Goal: Use online tool/utility: Utilize a website feature to perform a specific function

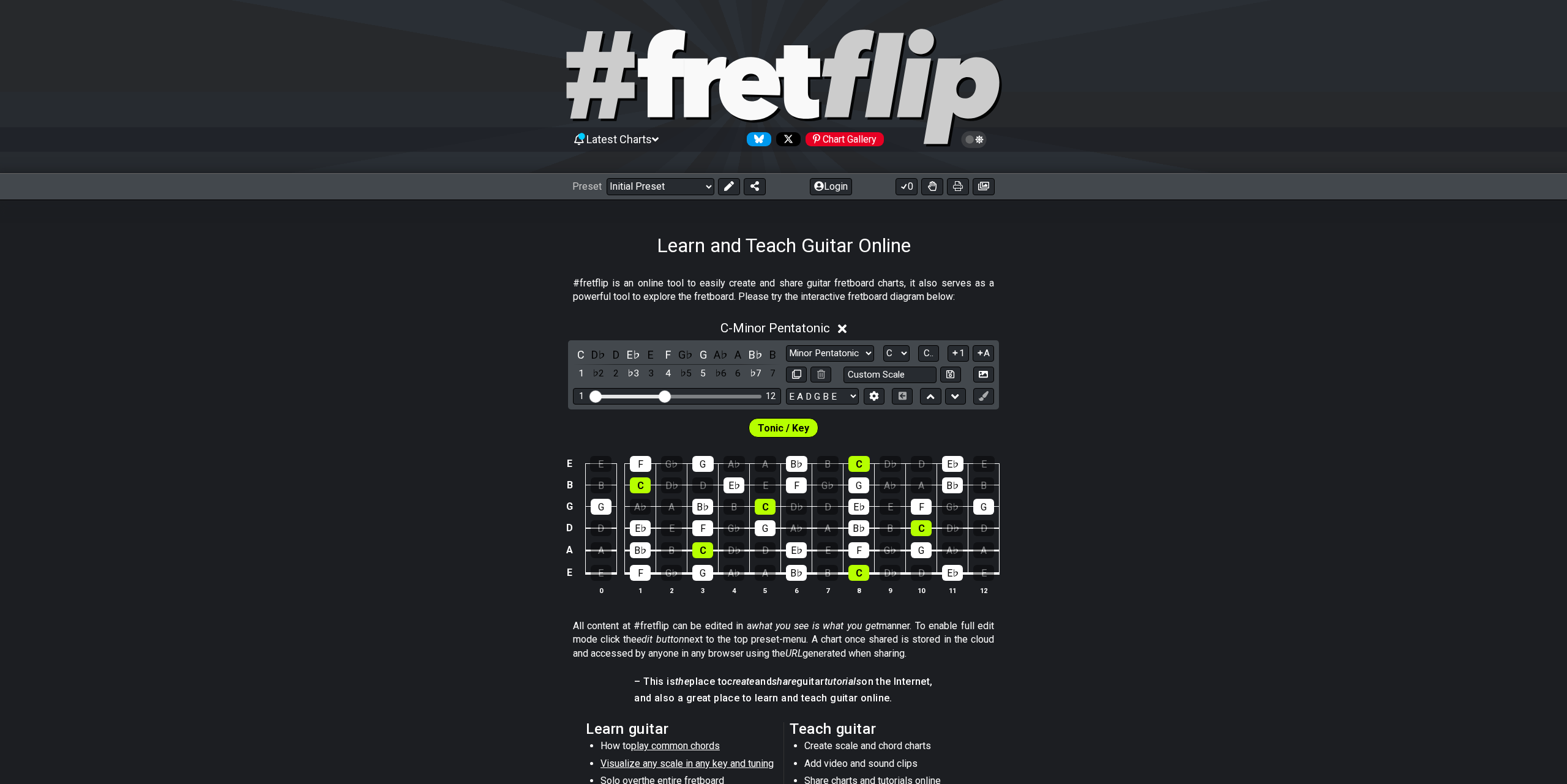
drag, startPoint x: 329, startPoint y: 279, endPoint x: 566, endPoint y: 223, distance: 243.5
click at [345, 276] on section "#fretflip is an online tool to easily create and share guitar fretboard charts,…" at bounding box center [784, 292] width 1567 height 42
click at [607, 178] on select "Welcome to #fretflip! Initial Preset Custom Preset Minor Pentatonic Major Penta…" at bounding box center [661, 187] width 108 height 17
drag, startPoint x: 644, startPoint y: 182, endPoint x: 520, endPoint y: 321, distance: 186.3
click at [520, 321] on div "C - Minor Pentatonic" at bounding box center [784, 324] width 1567 height 22
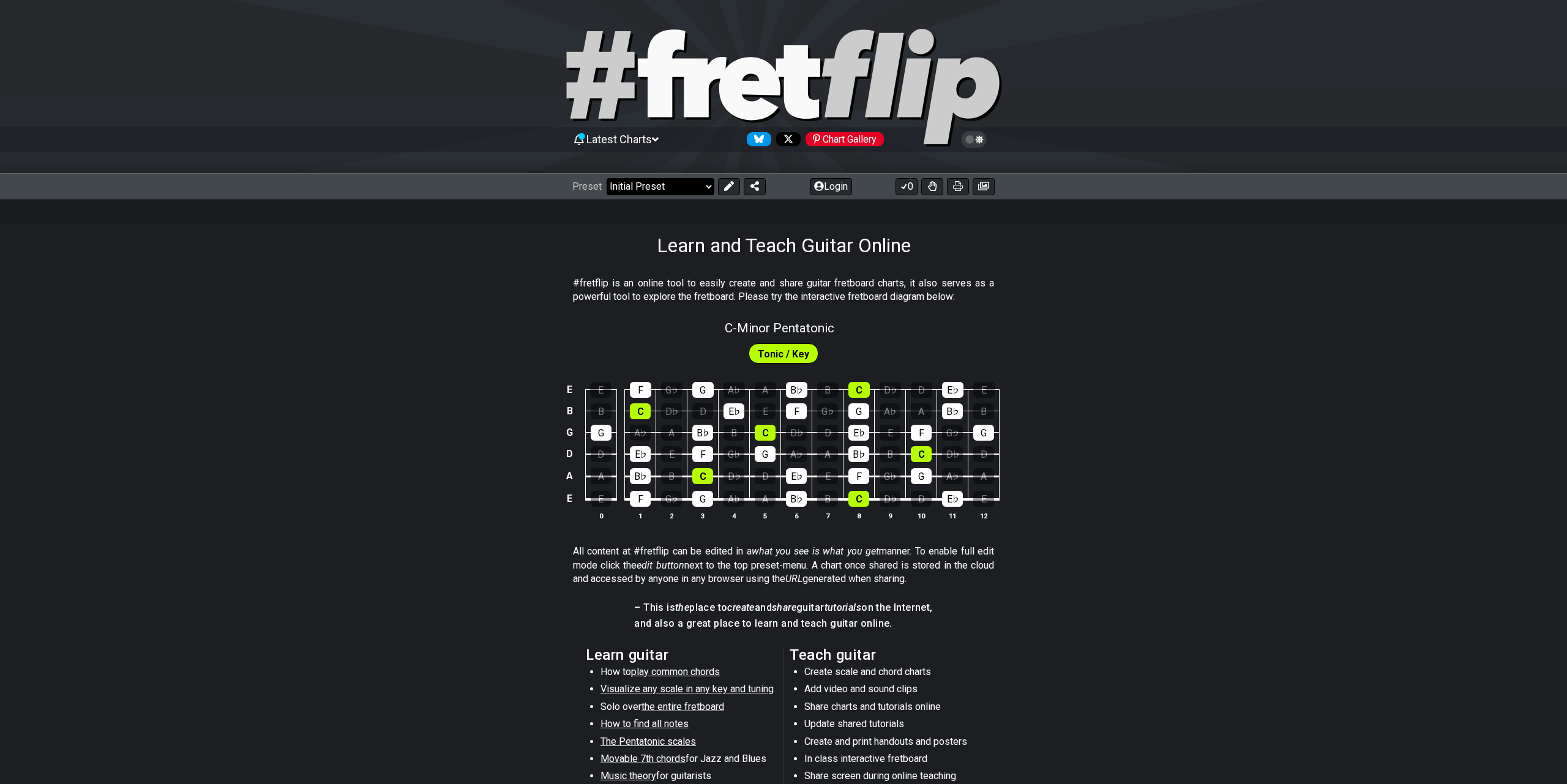
click at [607, 178] on select "Welcome to #fretflip! Initial Preset Custom Preset Minor Pentatonic Major Penta…" at bounding box center [661, 187] width 108 height 17
click option "Extended Chords" at bounding box center [0, 0] width 0 height 0
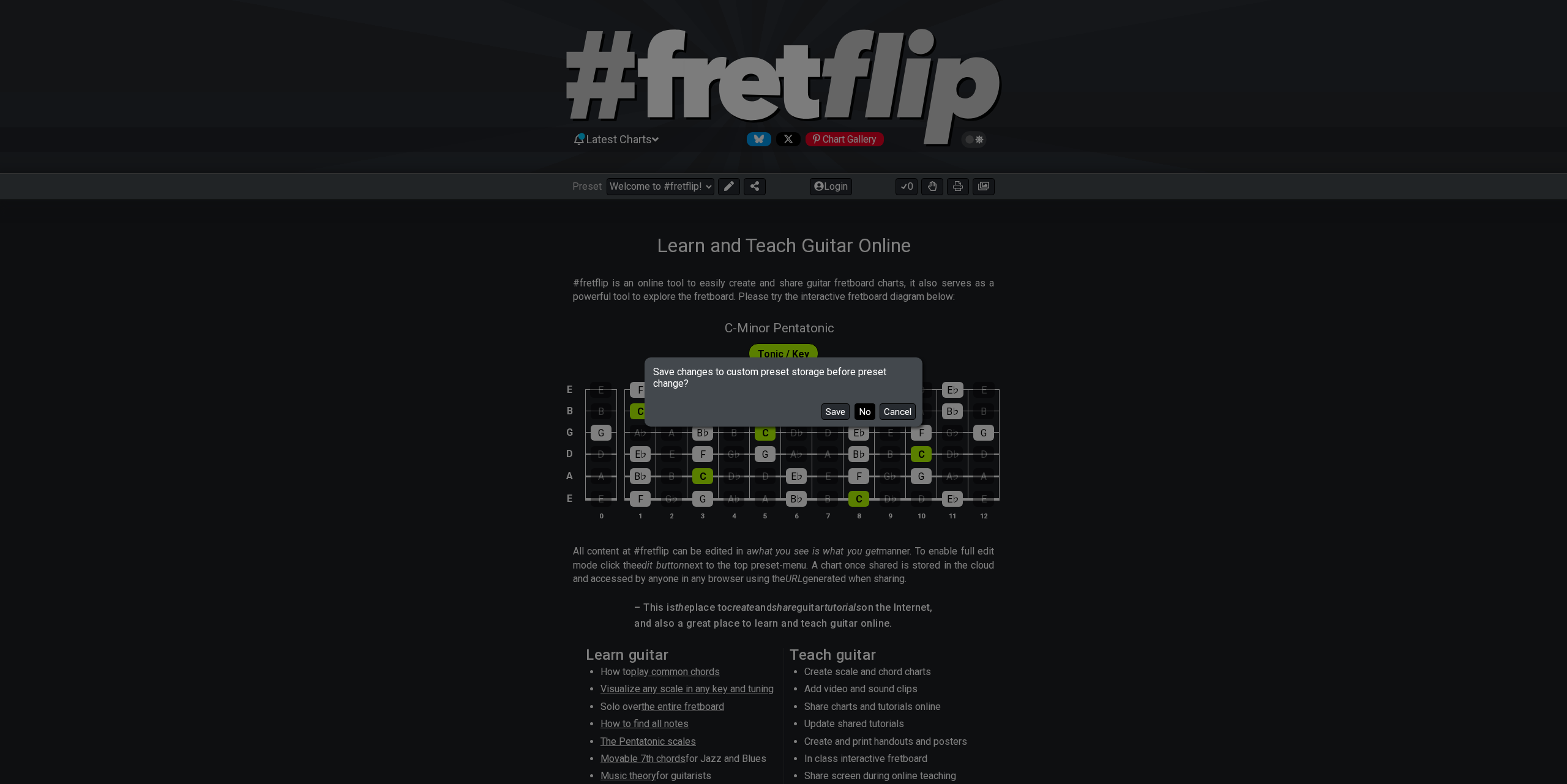
click at [861, 409] on button "No" at bounding box center [865, 411] width 21 height 16
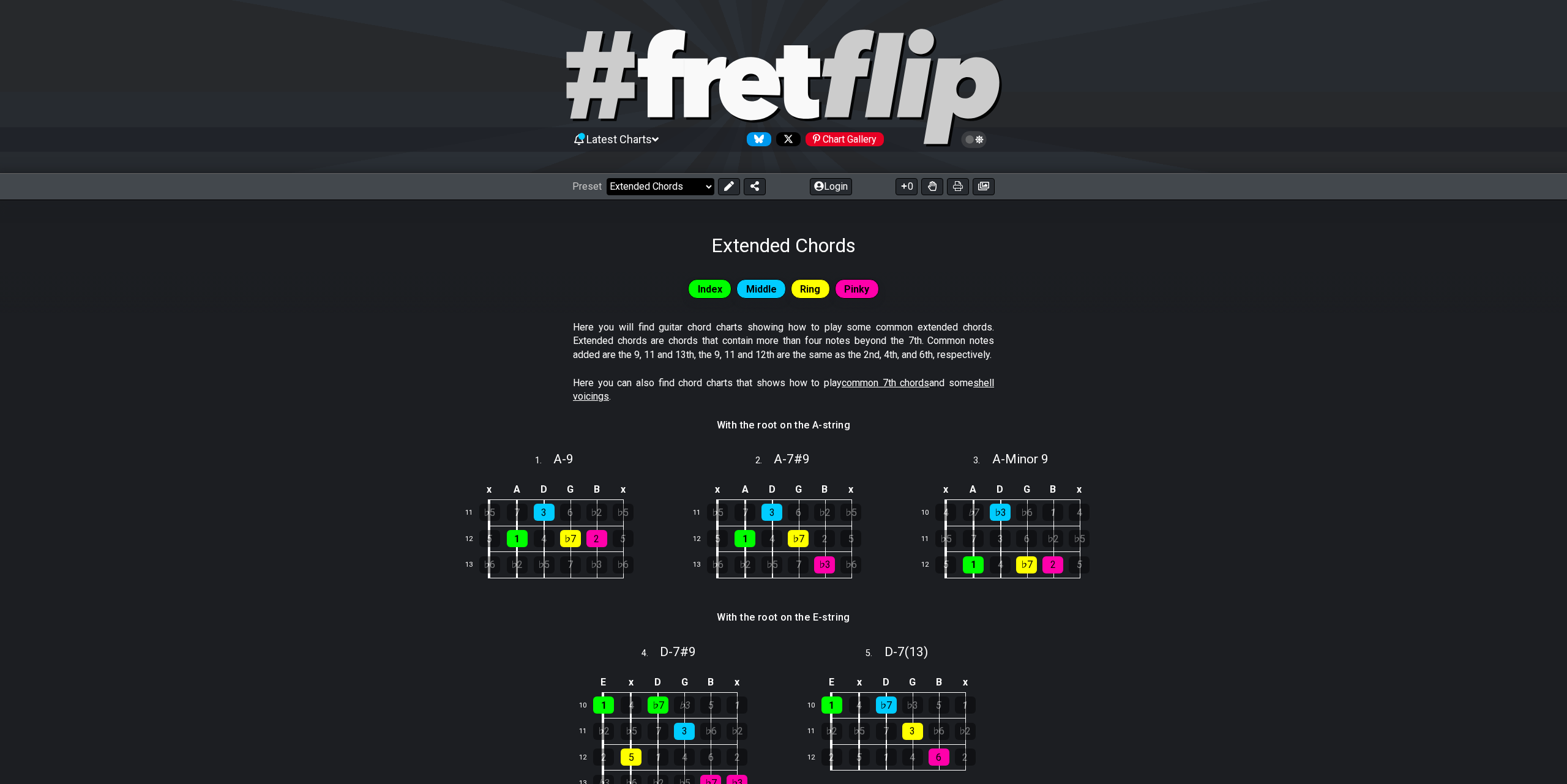
click at [607, 178] on select "Welcome to #fretflip! Initial Preset Custom Preset Minor Pentatonic Major Penta…" at bounding box center [661, 187] width 108 height 17
click option "2. Scale Degrees" at bounding box center [0, 0] width 0 height 0
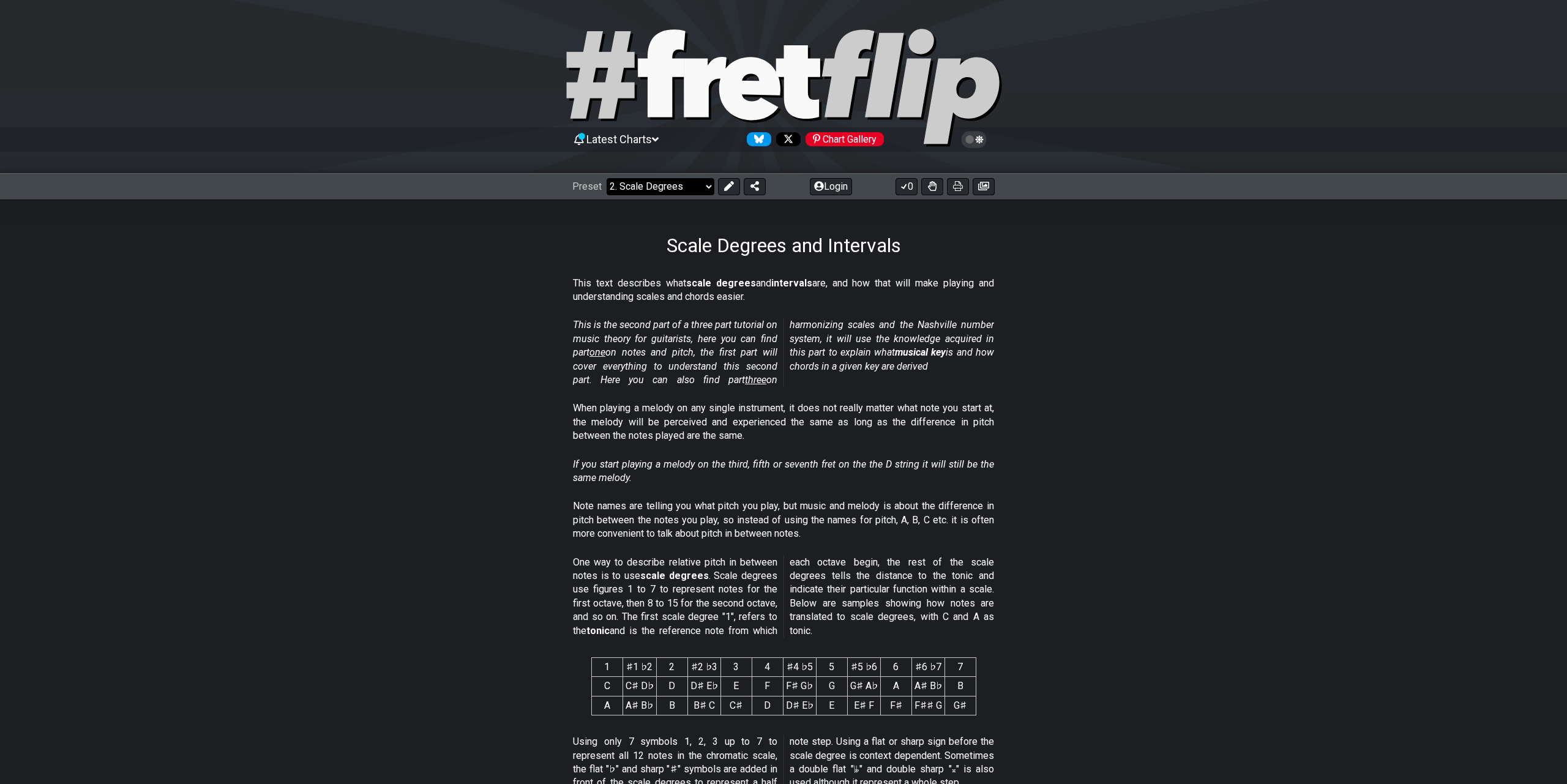
select select "/scale-degrees-and-intervals"
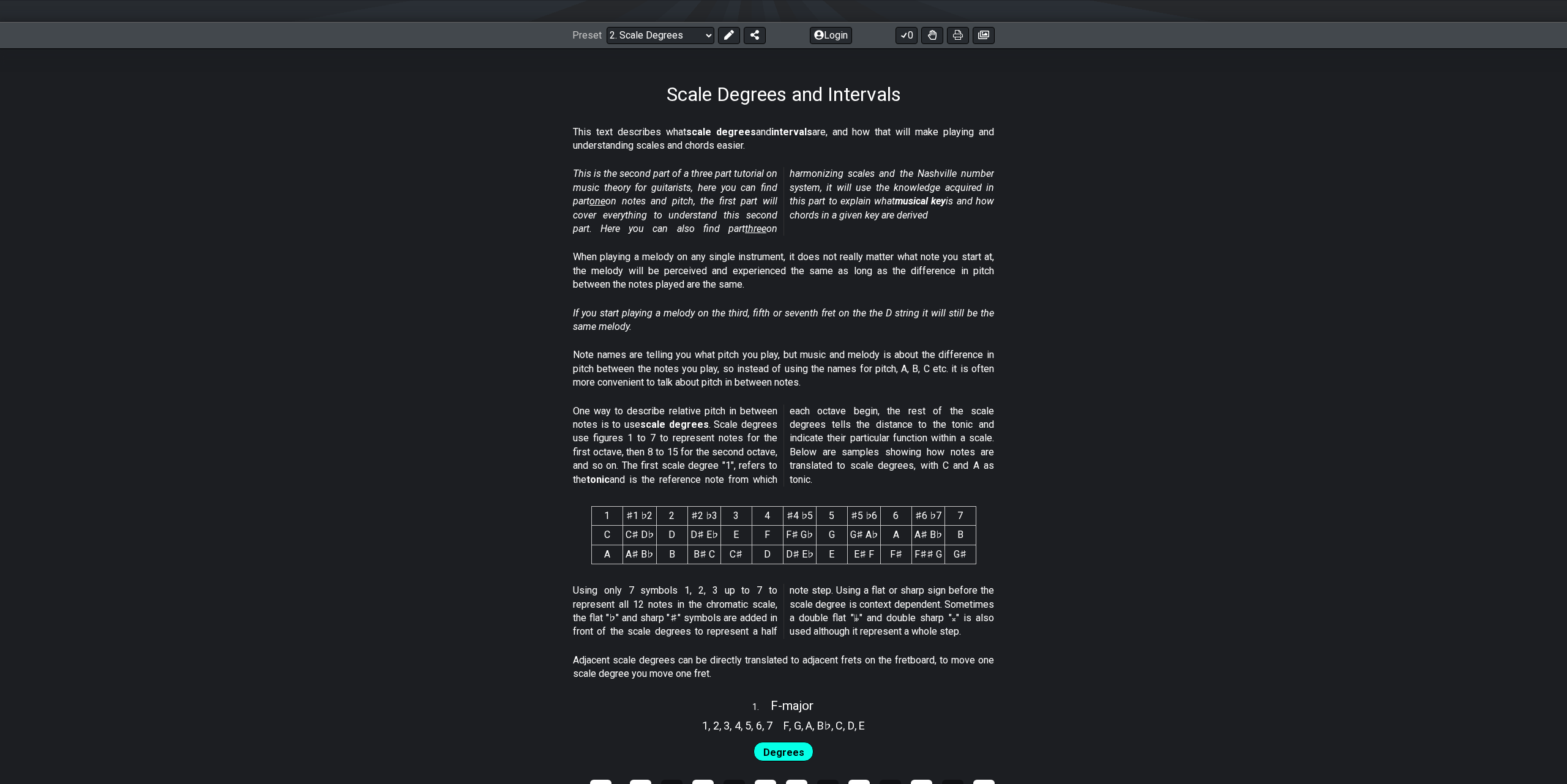
scroll to position [318, 0]
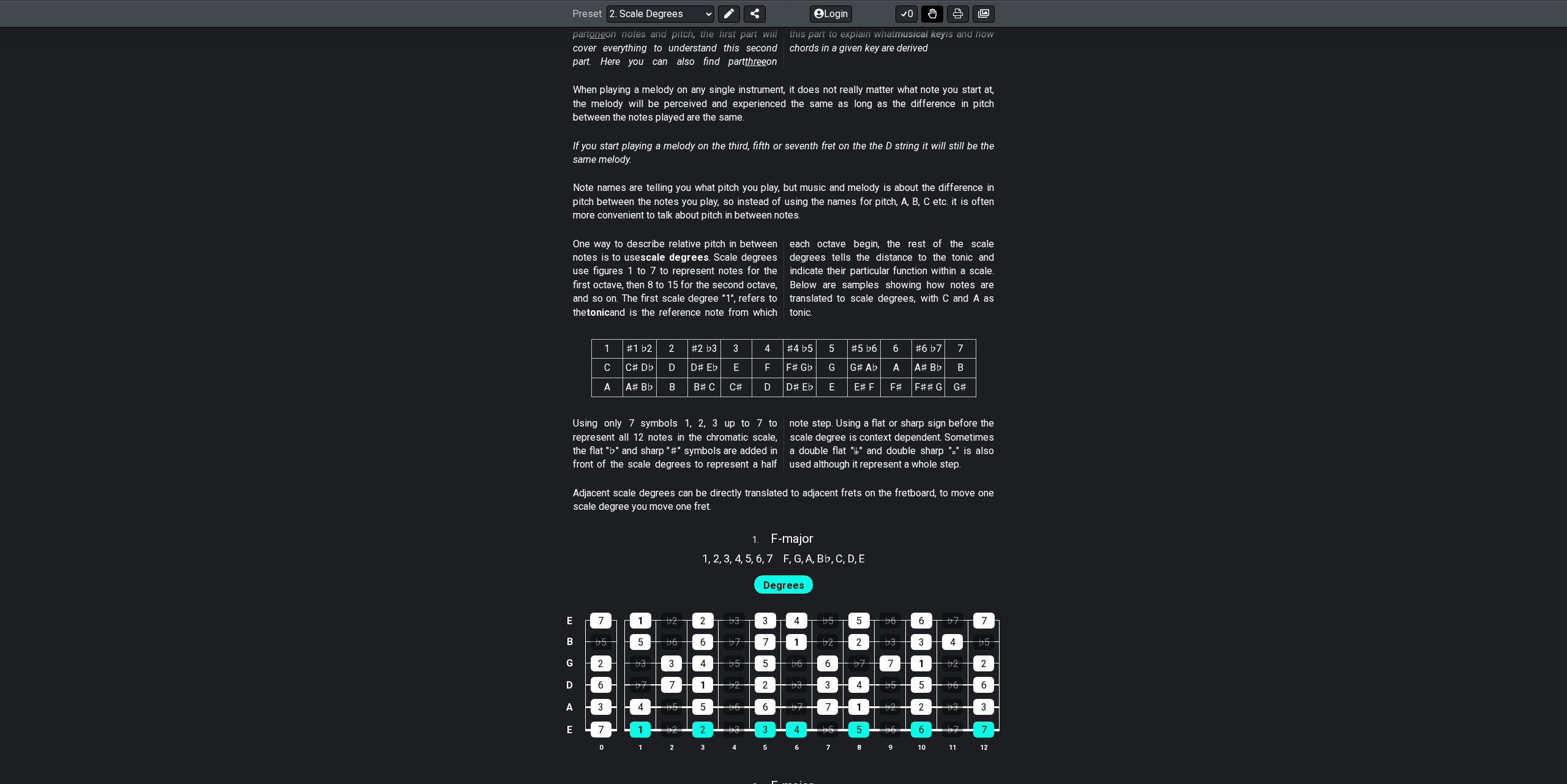
click at [930, 9] on icon at bounding box center [933, 13] width 9 height 9
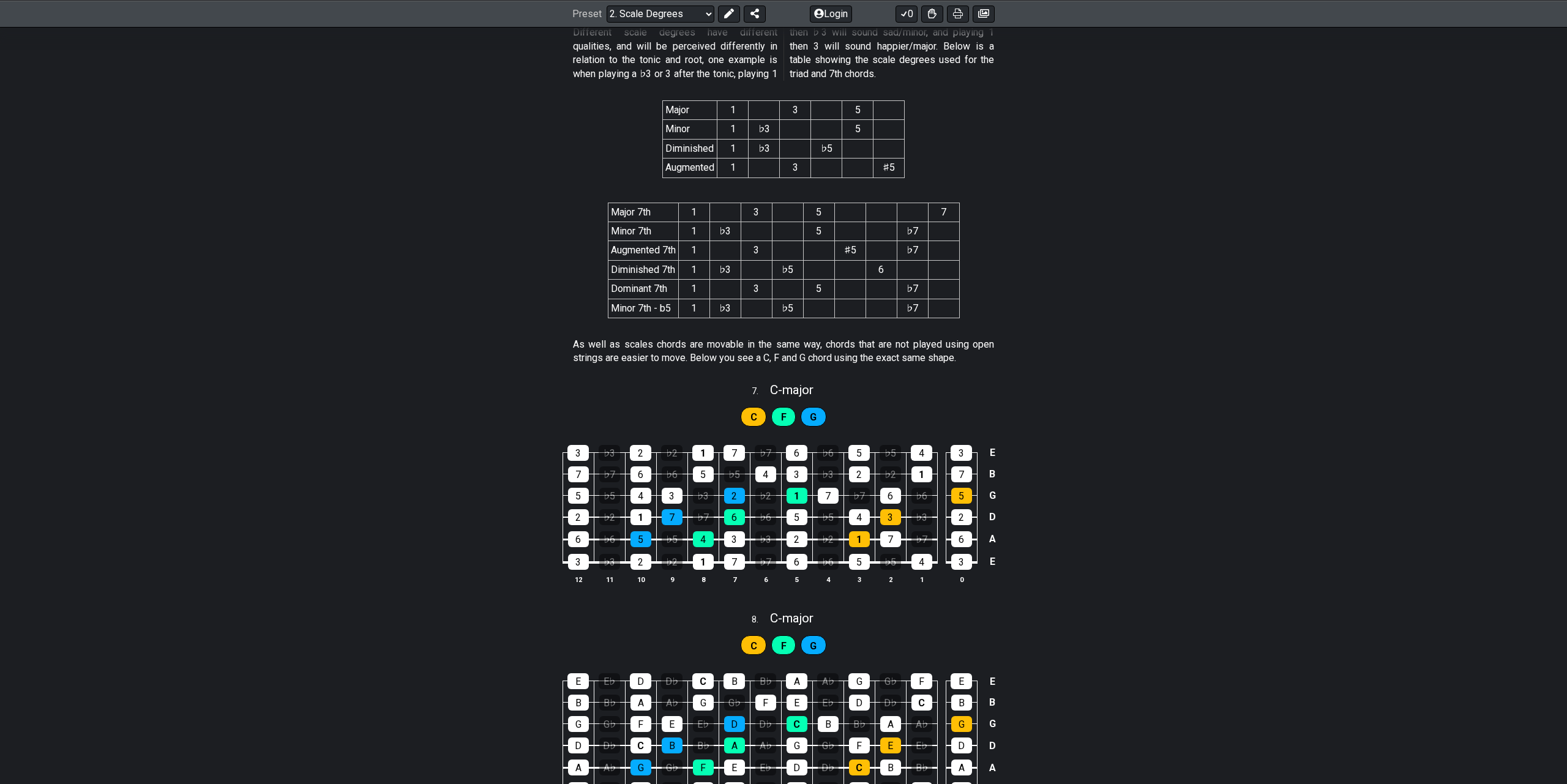
scroll to position [2291, 0]
